Goal: Task Accomplishment & Management: Manage account settings

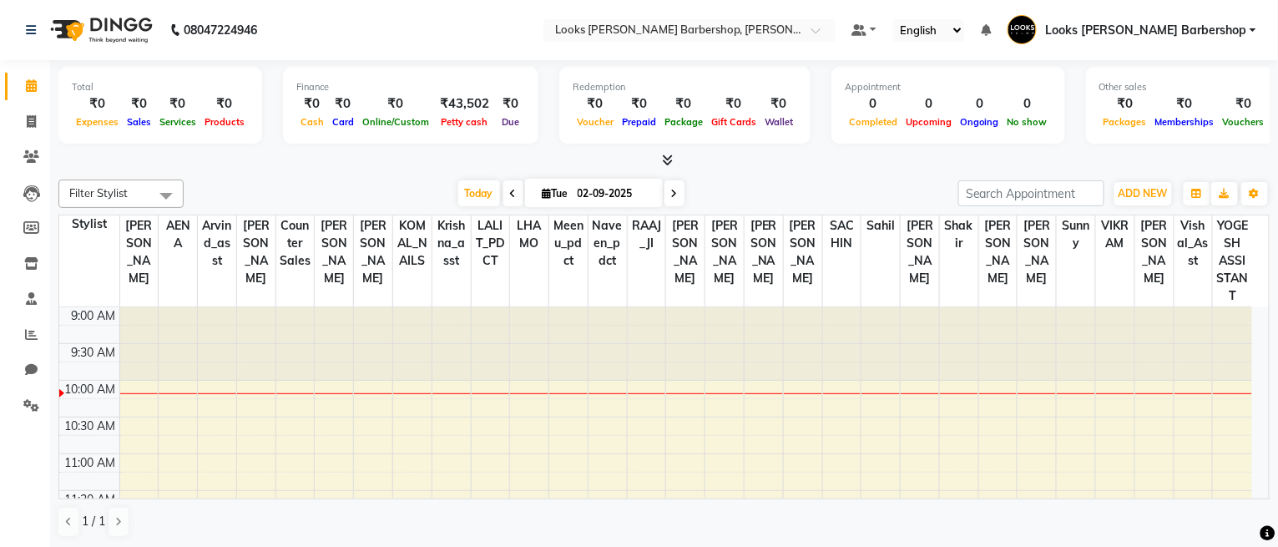
click at [1205, 28] on span "Looks [PERSON_NAME] Barbershop" at bounding box center [1145, 31] width 201 height 18
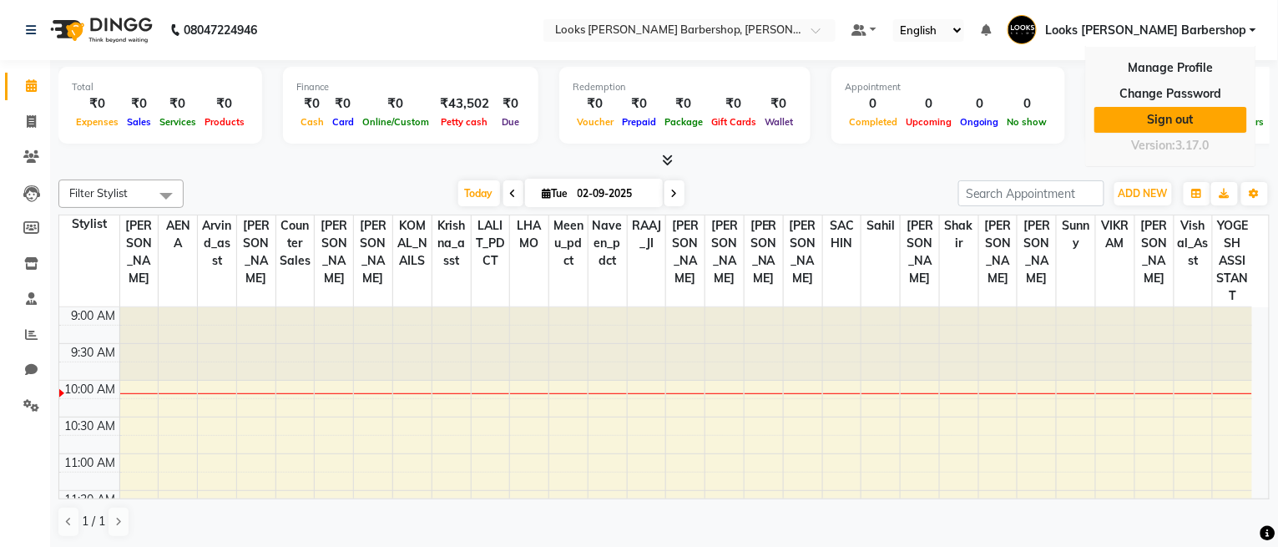
click at [1162, 112] on link "Sign out" at bounding box center [1170, 120] width 153 height 26
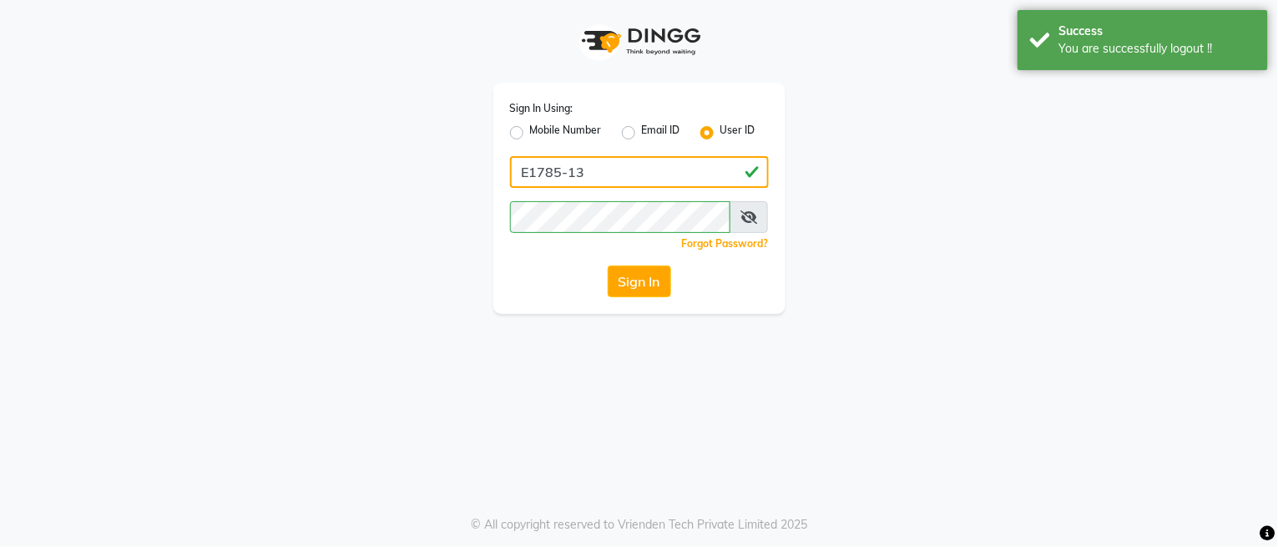
click at [680, 161] on input "E1785-13" at bounding box center [639, 172] width 259 height 32
type input "e3843-01"
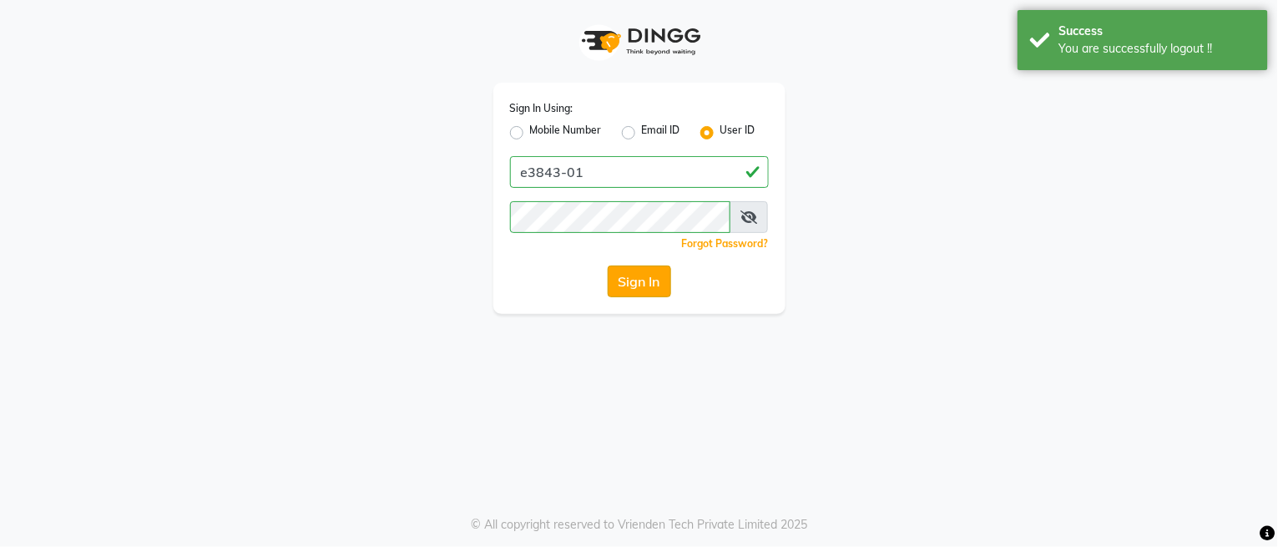
click at [658, 286] on button "Sign In" at bounding box center [639, 281] width 63 height 32
